Goal: Task Accomplishment & Management: Manage account settings

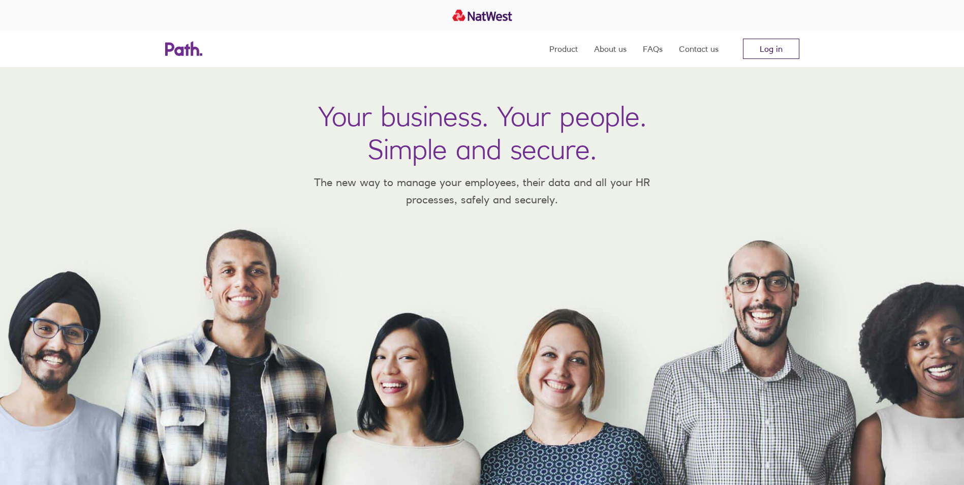
click at [787, 52] on link "Log in" at bounding box center [771, 49] width 56 height 20
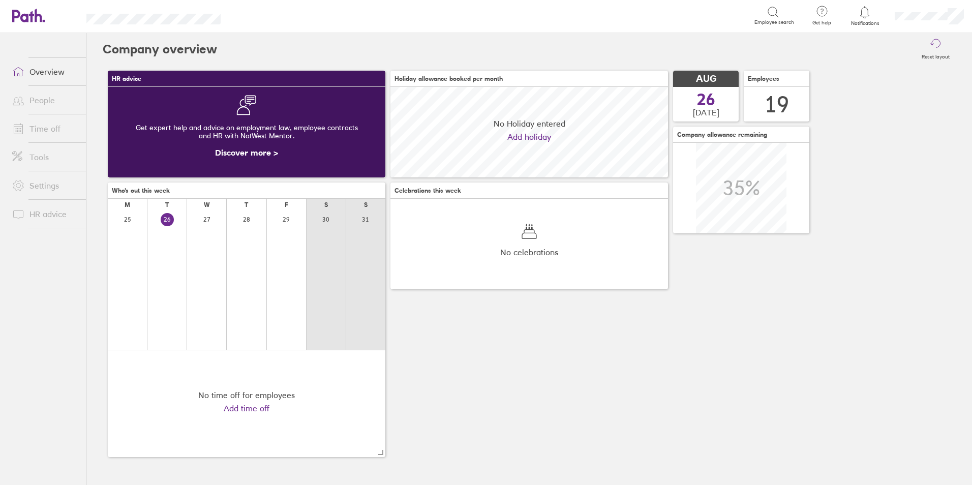
scroll to position [90, 278]
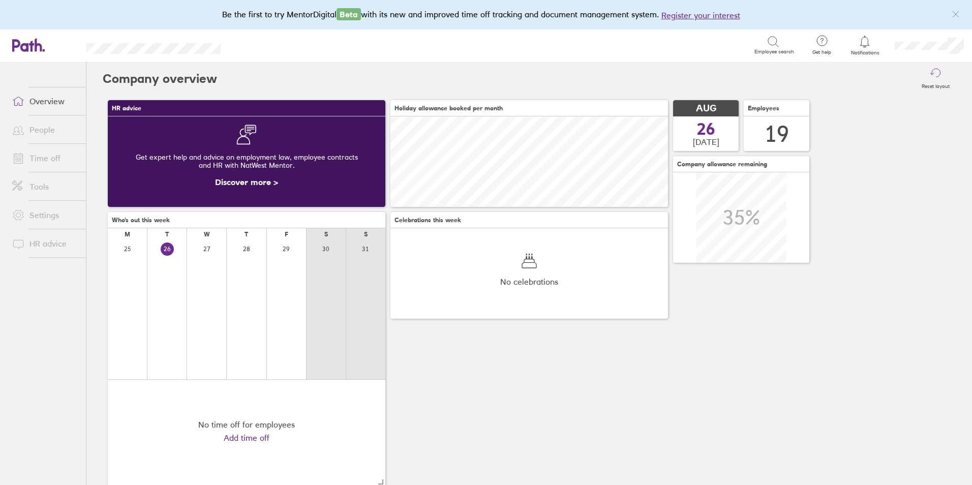
click at [47, 132] on link "People" at bounding box center [45, 129] width 82 height 20
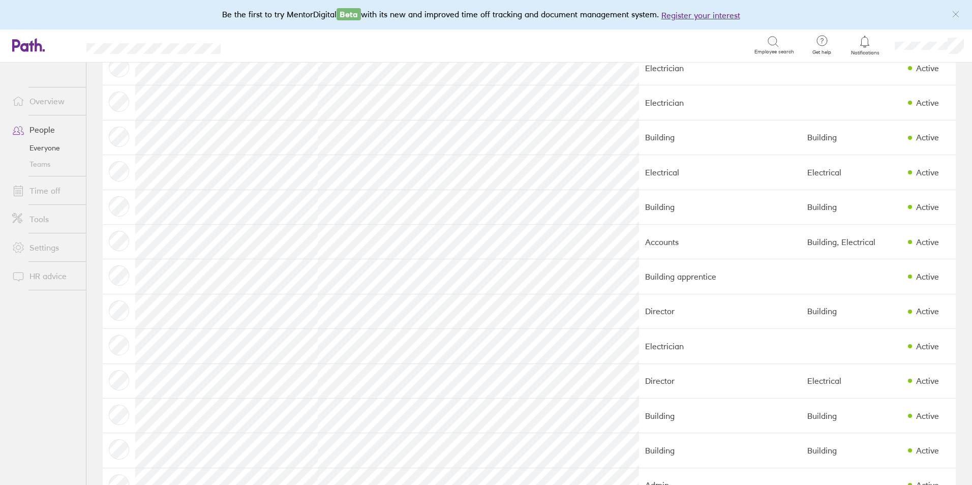
scroll to position [203, 0]
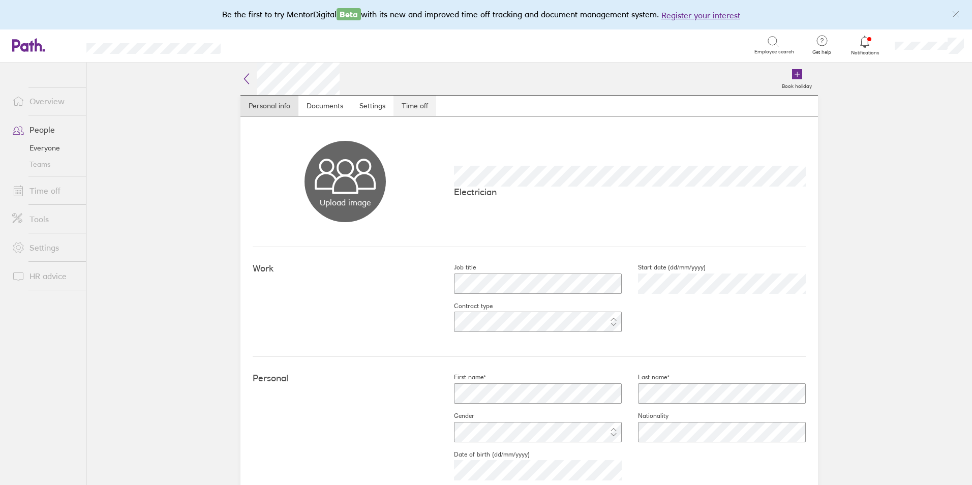
click at [417, 106] on link "Time off" at bounding box center [415, 106] width 43 height 20
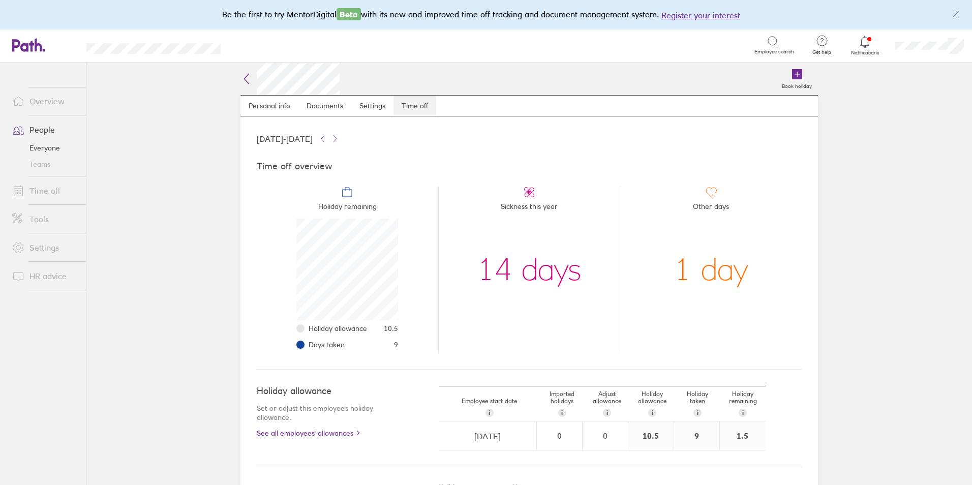
scroll to position [102, 102]
click at [696, 435] on div "9" at bounding box center [696, 435] width 45 height 28
click at [50, 130] on link "People" at bounding box center [45, 129] width 82 height 20
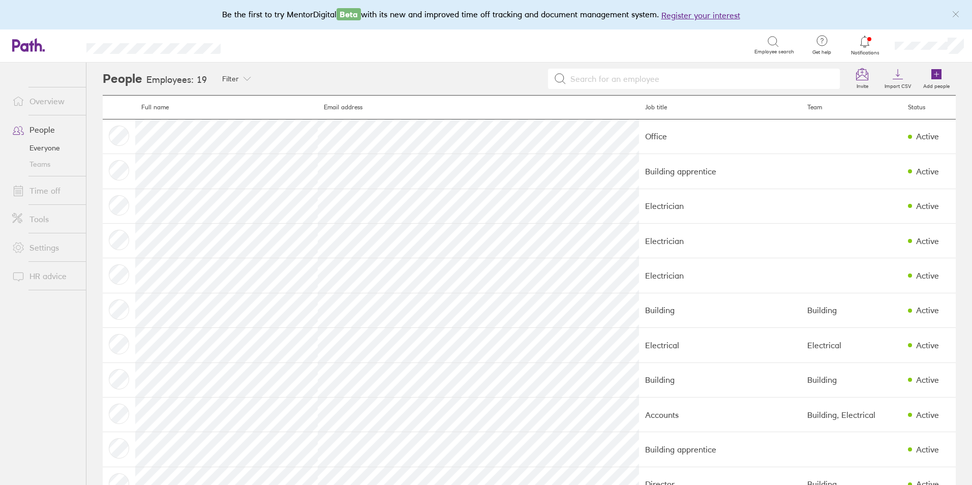
click at [49, 193] on link "Time off" at bounding box center [45, 190] width 82 height 20
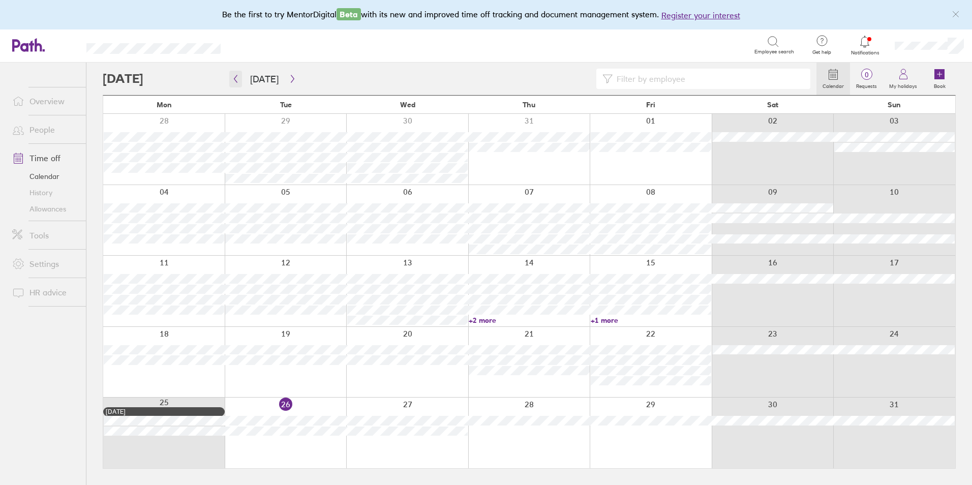
click at [231, 80] on button "button" at bounding box center [235, 79] width 13 height 17
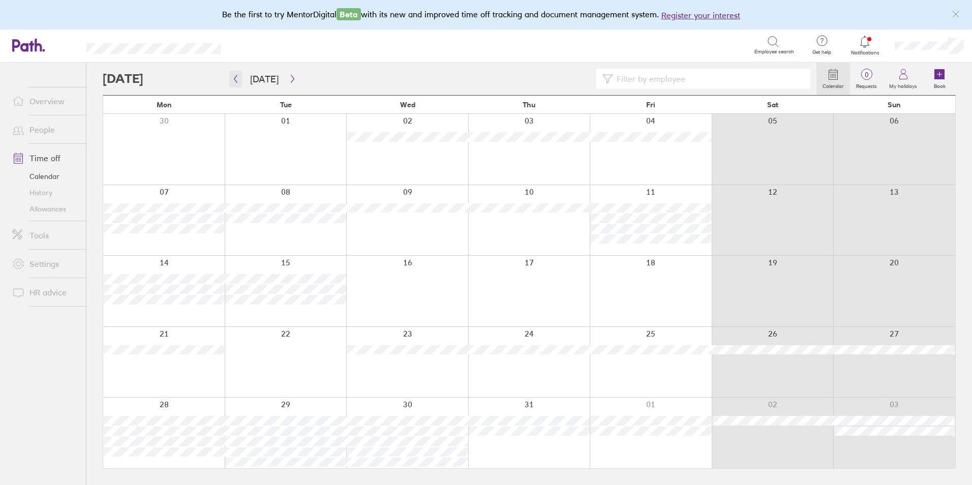
click at [236, 81] on icon "button" at bounding box center [235, 79] width 3 height 8
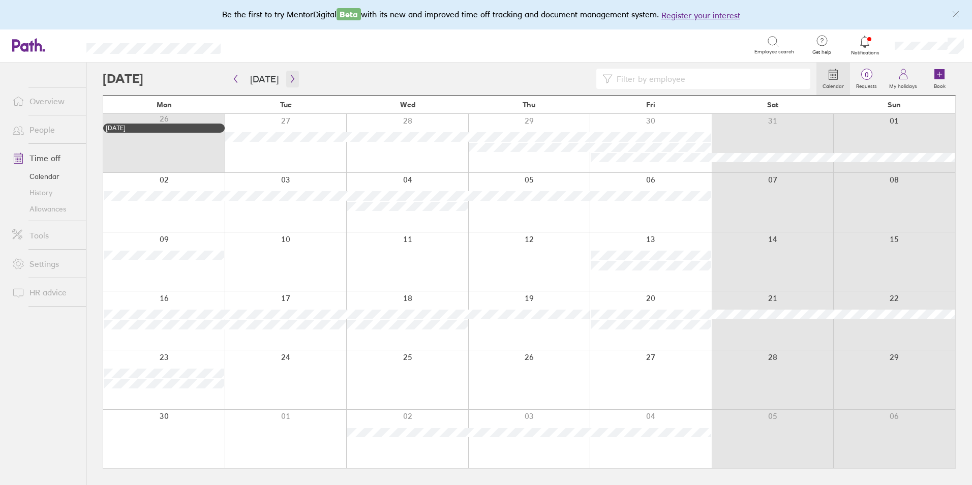
click at [291, 82] on icon "button" at bounding box center [292, 79] width 3 height 8
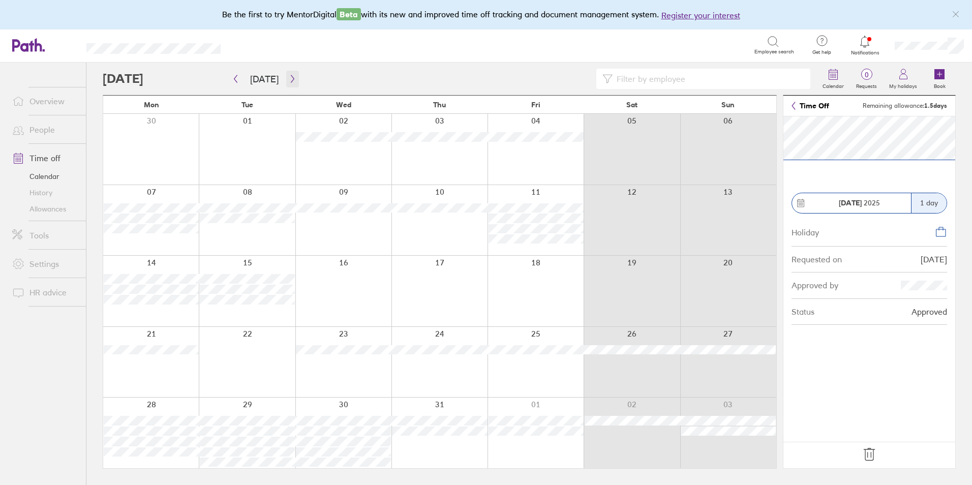
click at [289, 78] on icon "button" at bounding box center [293, 79] width 8 height 8
